Goal: Find specific page/section: Find specific page/section

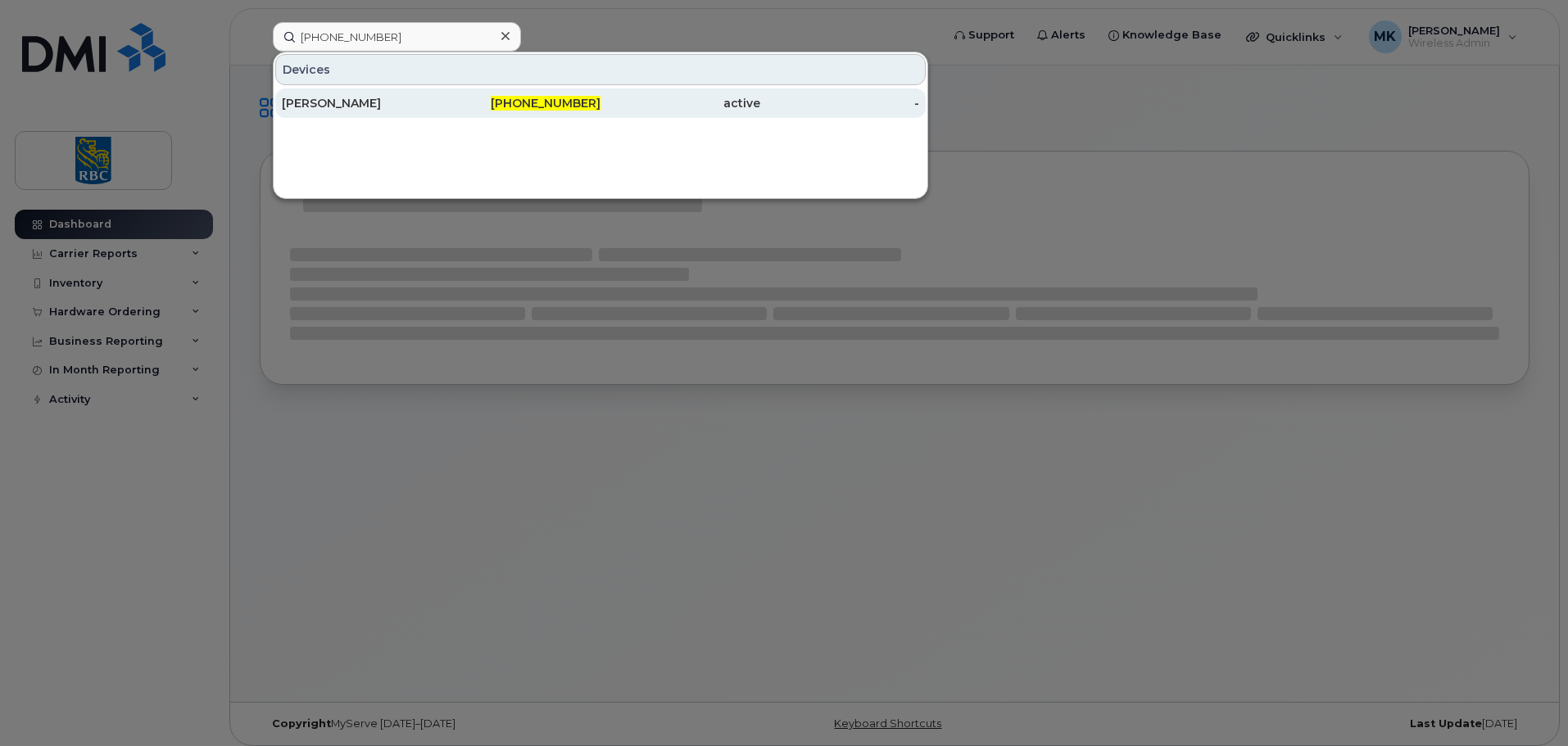
type input "[PHONE_NUMBER]"
click at [529, 105] on span "647-984-7385" at bounding box center [545, 103] width 110 height 15
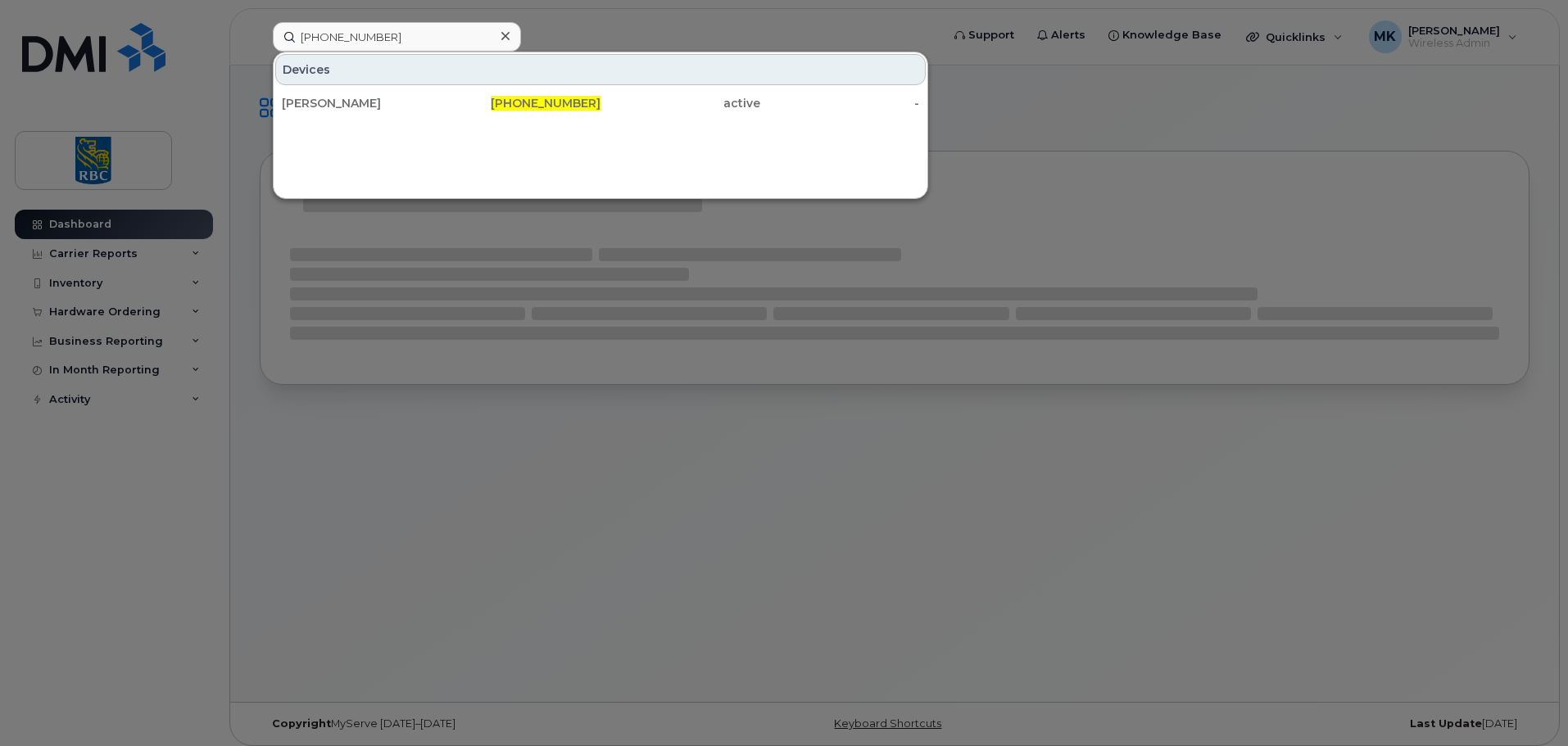
click at [1126, 118] on div at bounding box center [784, 373] width 1568 height 746
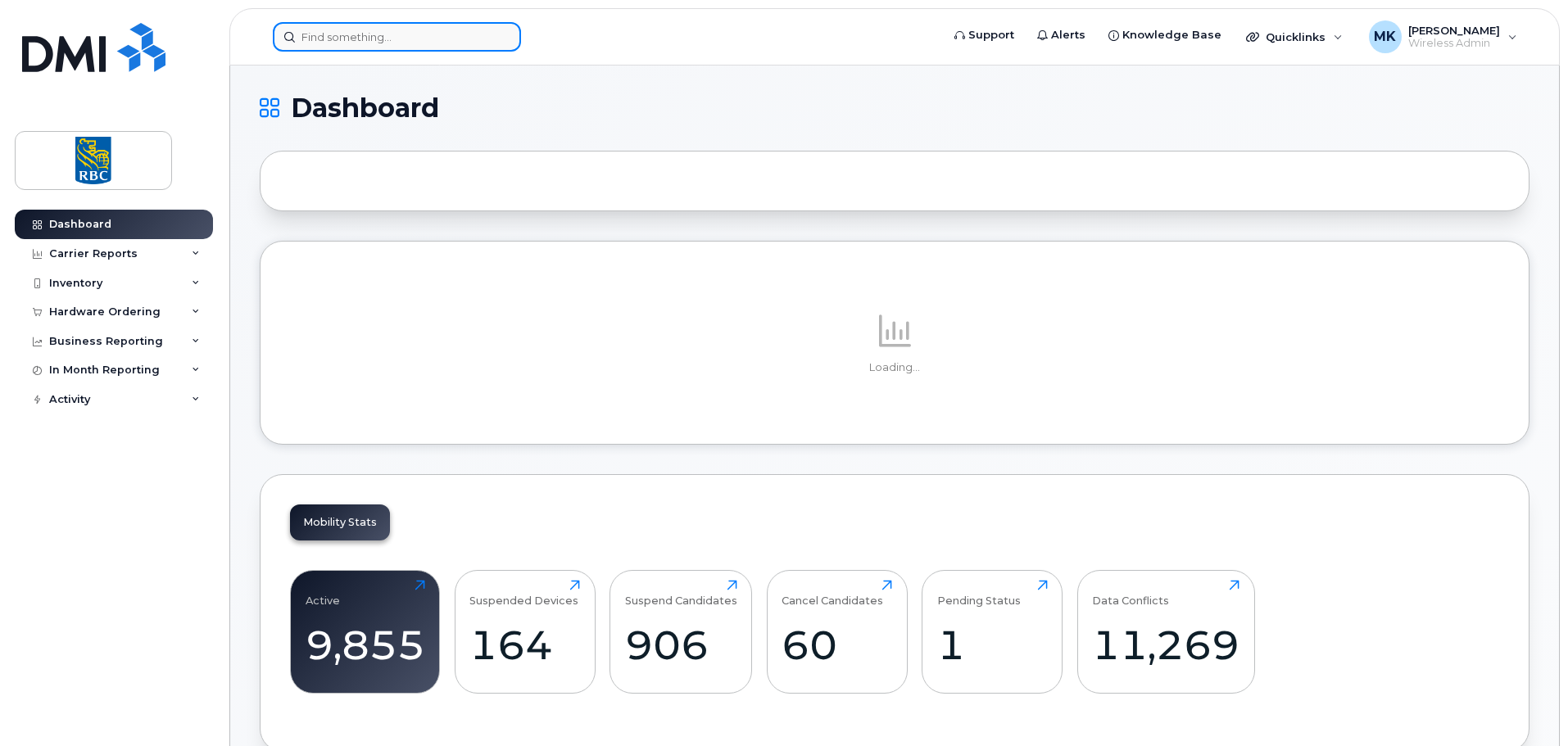
click at [418, 43] on input at bounding box center [397, 37] width 248 height 29
paste input "4167689794"
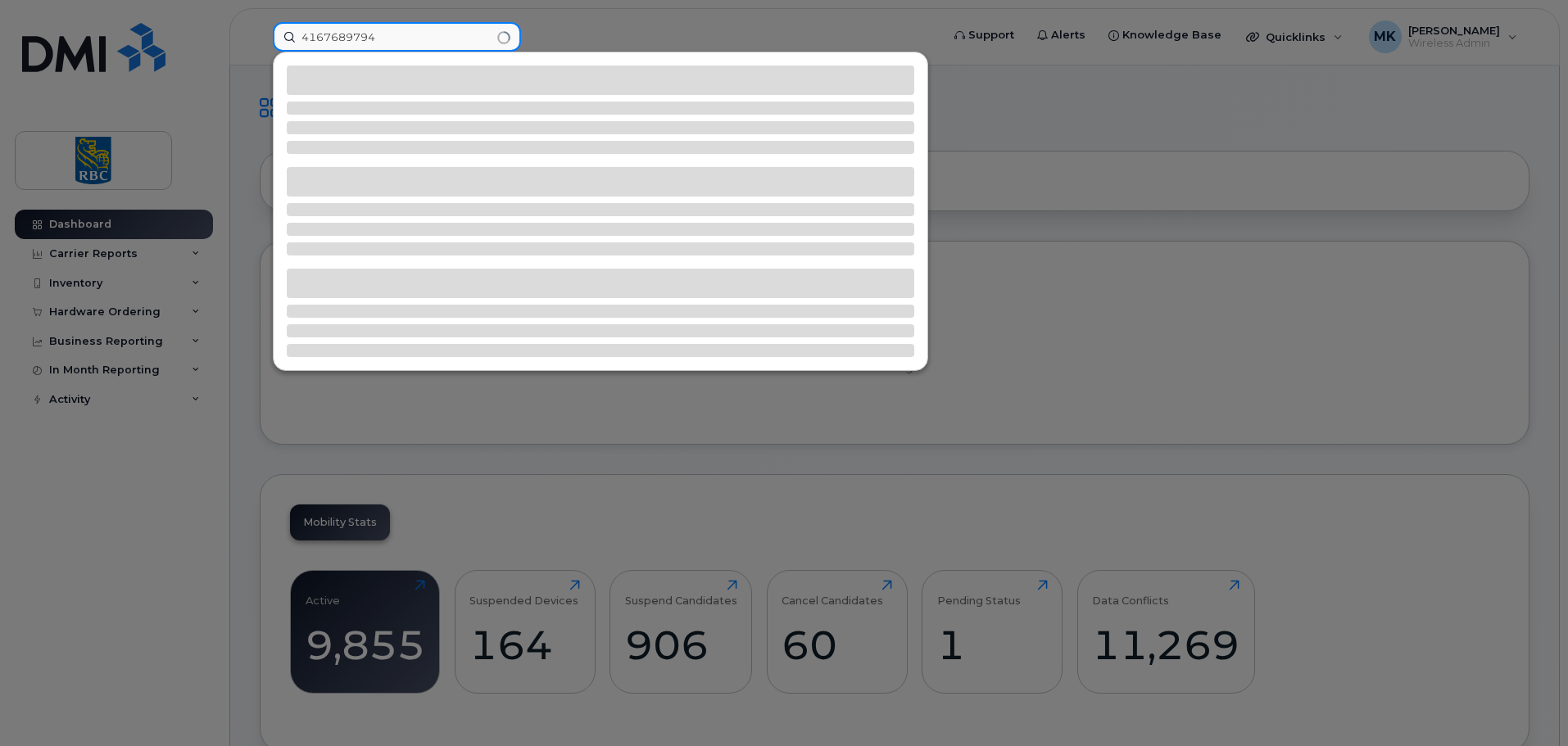
type input "4167689794"
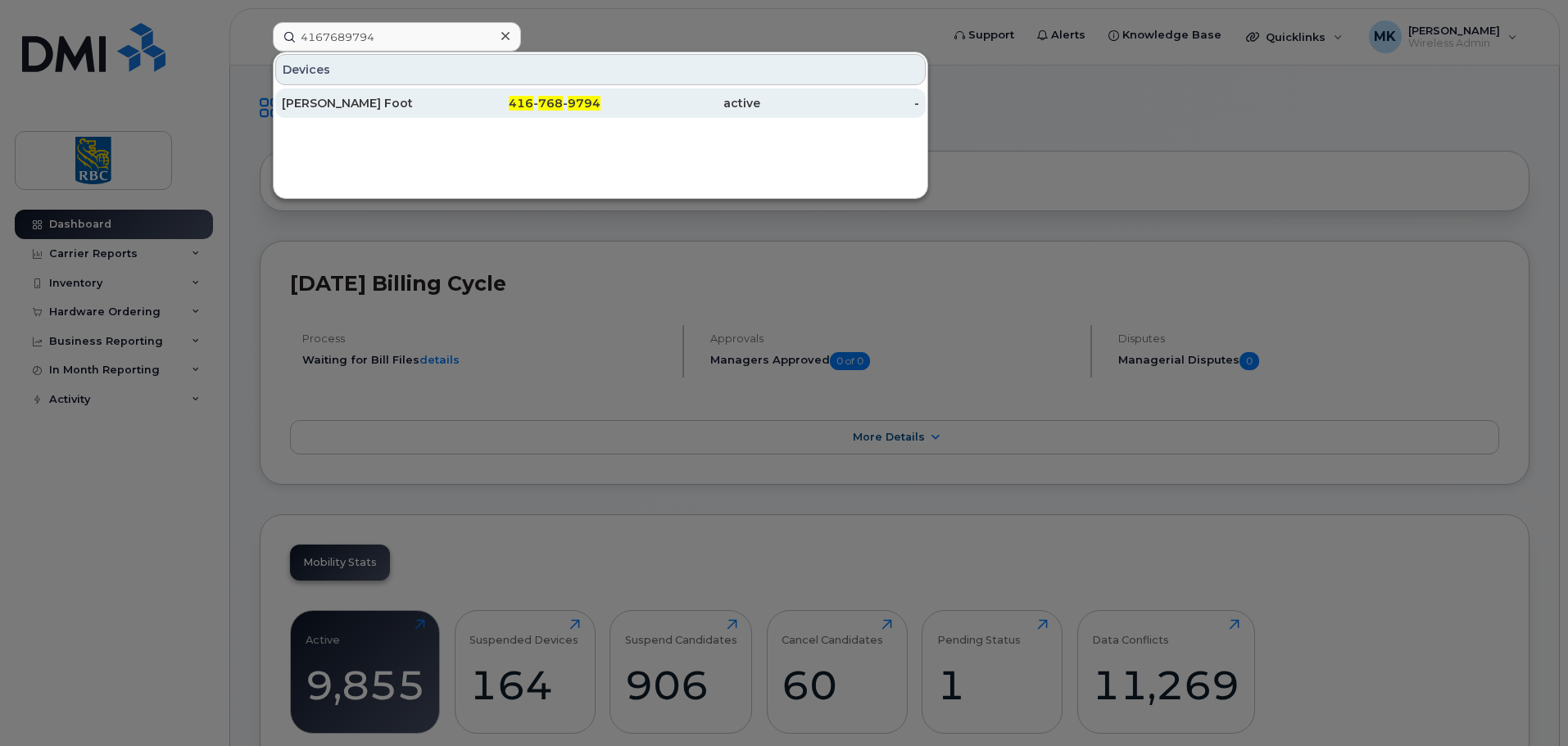
click at [414, 99] on div "Janice Foot" at bounding box center [361, 103] width 160 height 16
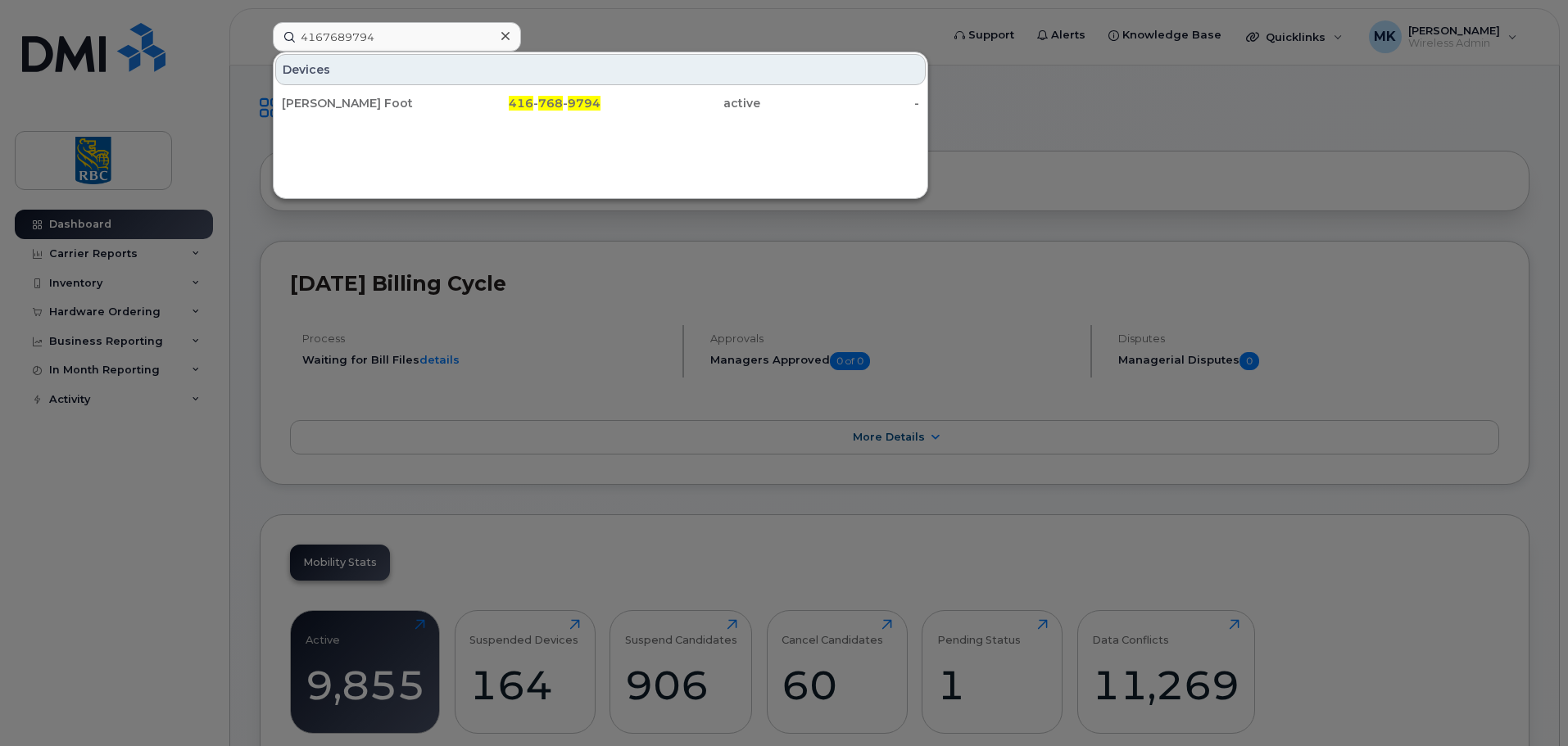
click at [896, 15] on div at bounding box center [784, 373] width 1568 height 746
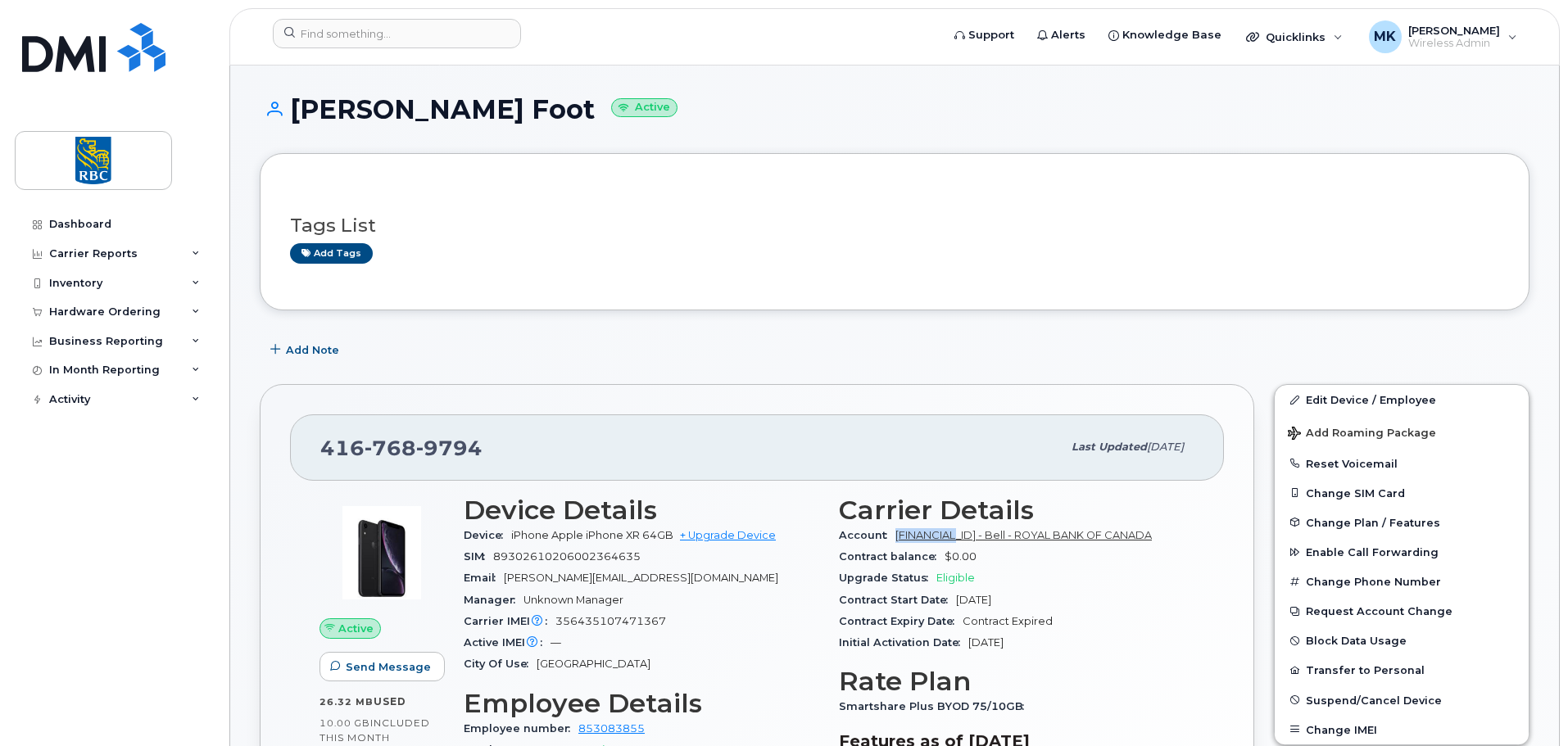
copy link "0526299293"
drag, startPoint x: 889, startPoint y: 535, endPoint x: 1185, endPoint y: 519, distance: 296.4
click at [1169, 521] on section "Carrier Details Account [FINANCIAL_ID] - Bell - ROYAL BANK OF CANADA Contract b…" at bounding box center [1016, 575] width 355 height 159
drag, startPoint x: 1191, startPoint y: 519, endPoint x: 1149, endPoint y: 428, distance: 100.2
click at [1191, 518] on h3 "Carrier Details" at bounding box center [1016, 510] width 355 height 29
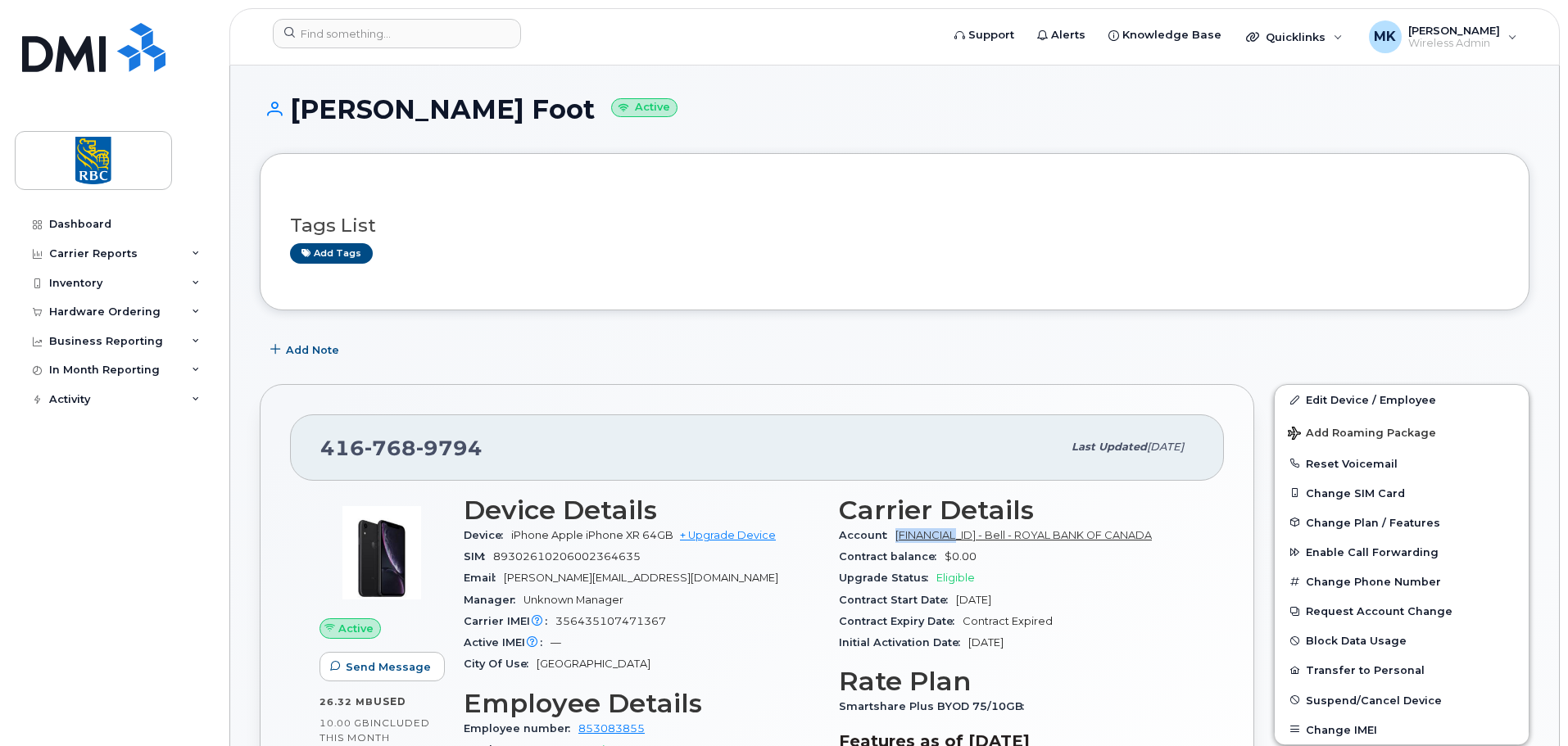
copy link "0526299293"
drag, startPoint x: 892, startPoint y: 536, endPoint x: 1520, endPoint y: 534, distance: 628.0
click at [1014, 528] on div "Account [FINANCIAL_ID] - Bell - ROYAL BANK OF [GEOGRAPHIC_DATA]" at bounding box center [1016, 536] width 355 height 21
